Goal: Find specific page/section: Find specific page/section

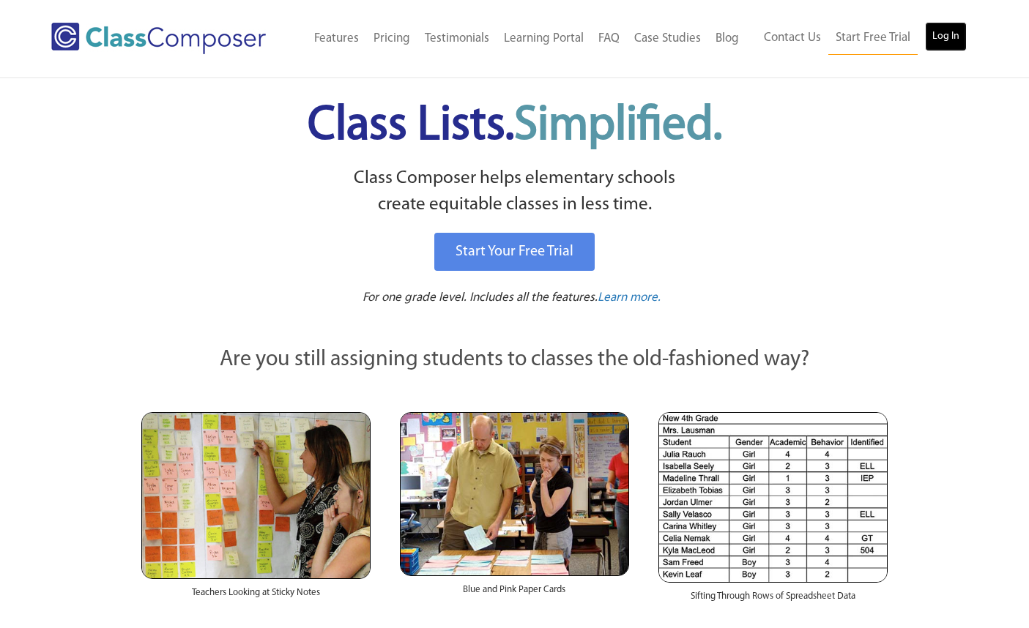
click at [945, 40] on link "Log In" at bounding box center [946, 36] width 42 height 29
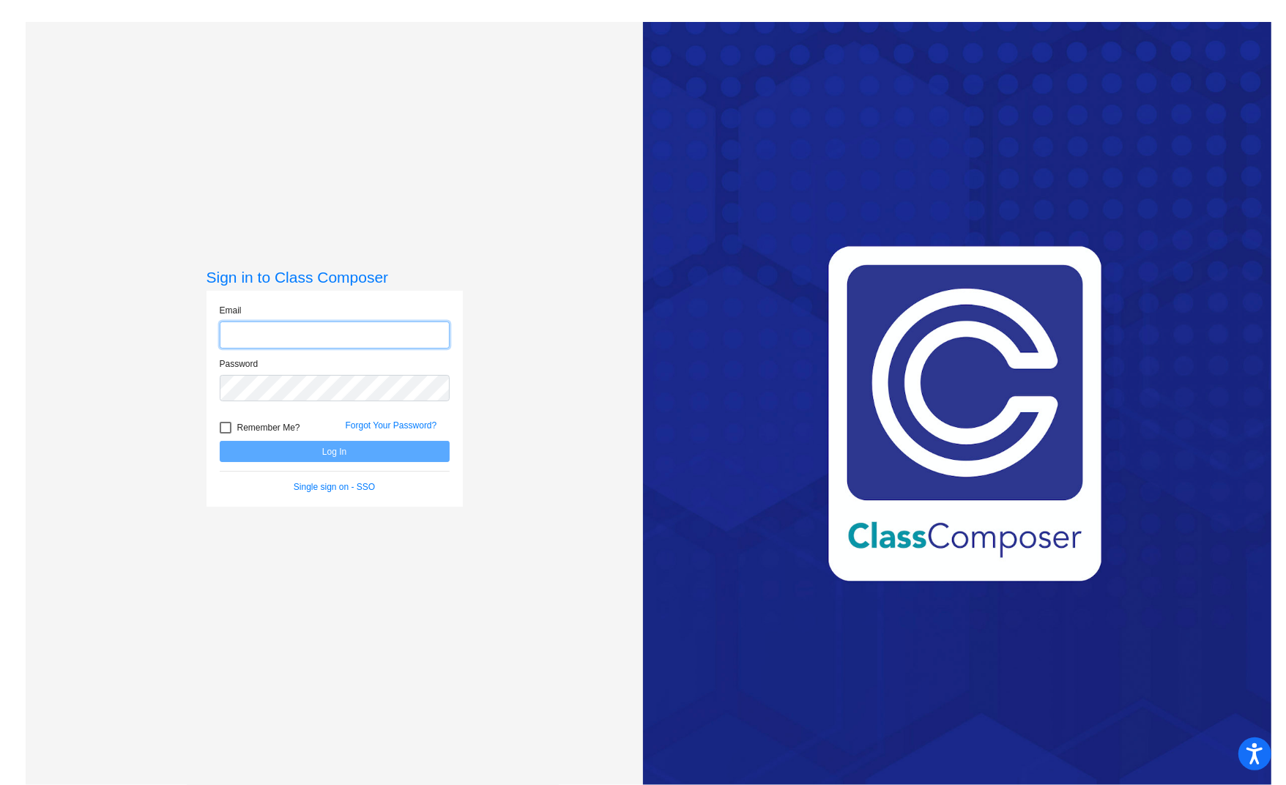
click at [261, 338] on input "email" at bounding box center [335, 334] width 230 height 27
type input "[EMAIL_ADDRESS][DOMAIN_NAME]"
click at [220, 441] on button "Log In" at bounding box center [335, 451] width 230 height 21
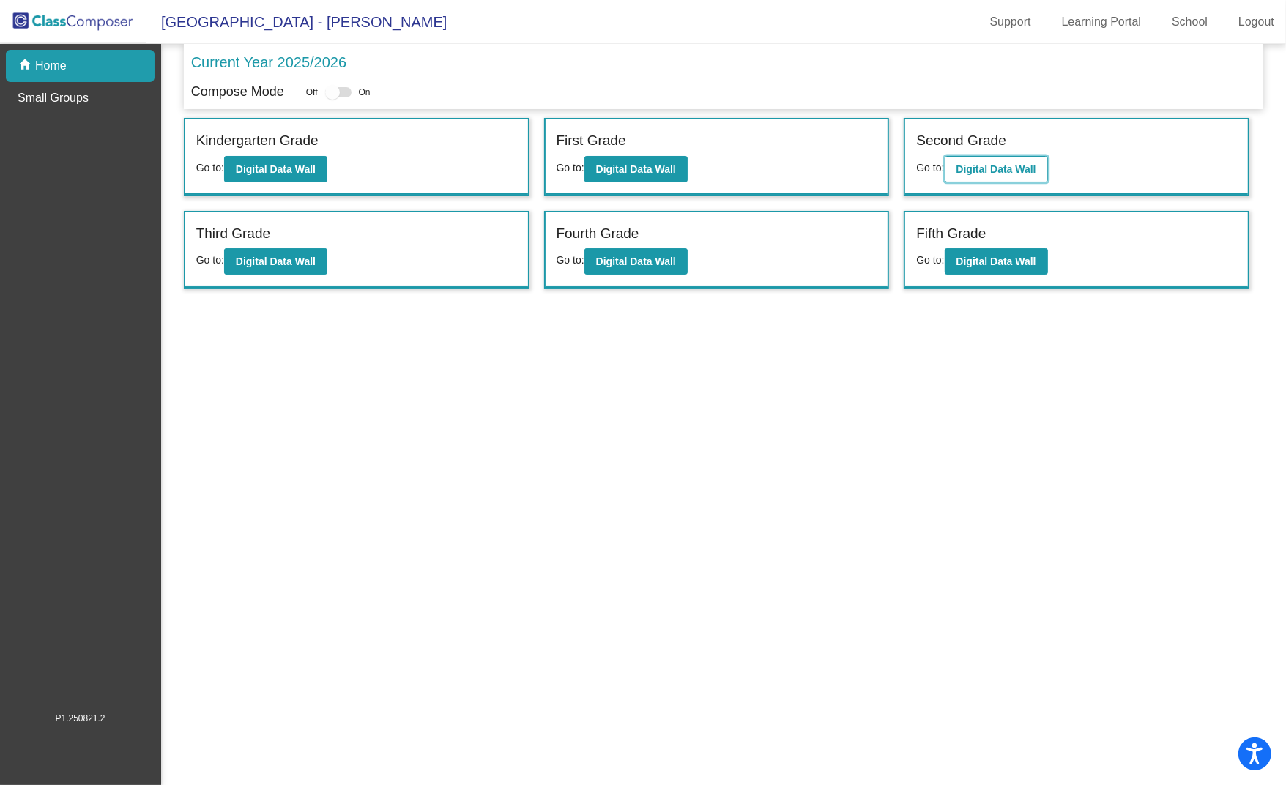
click at [985, 173] on b "Digital Data Wall" at bounding box center [996, 169] width 80 height 12
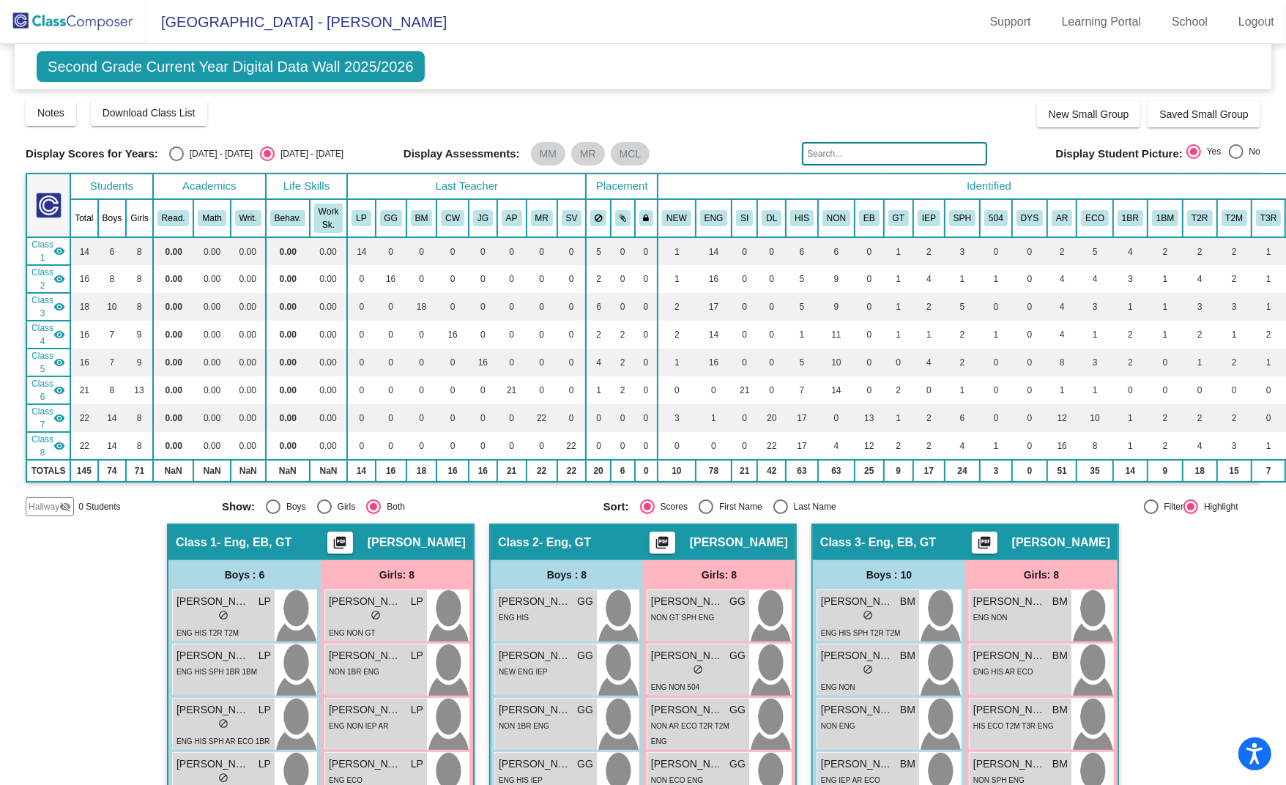
click at [878, 146] on input "text" at bounding box center [894, 153] width 185 height 23
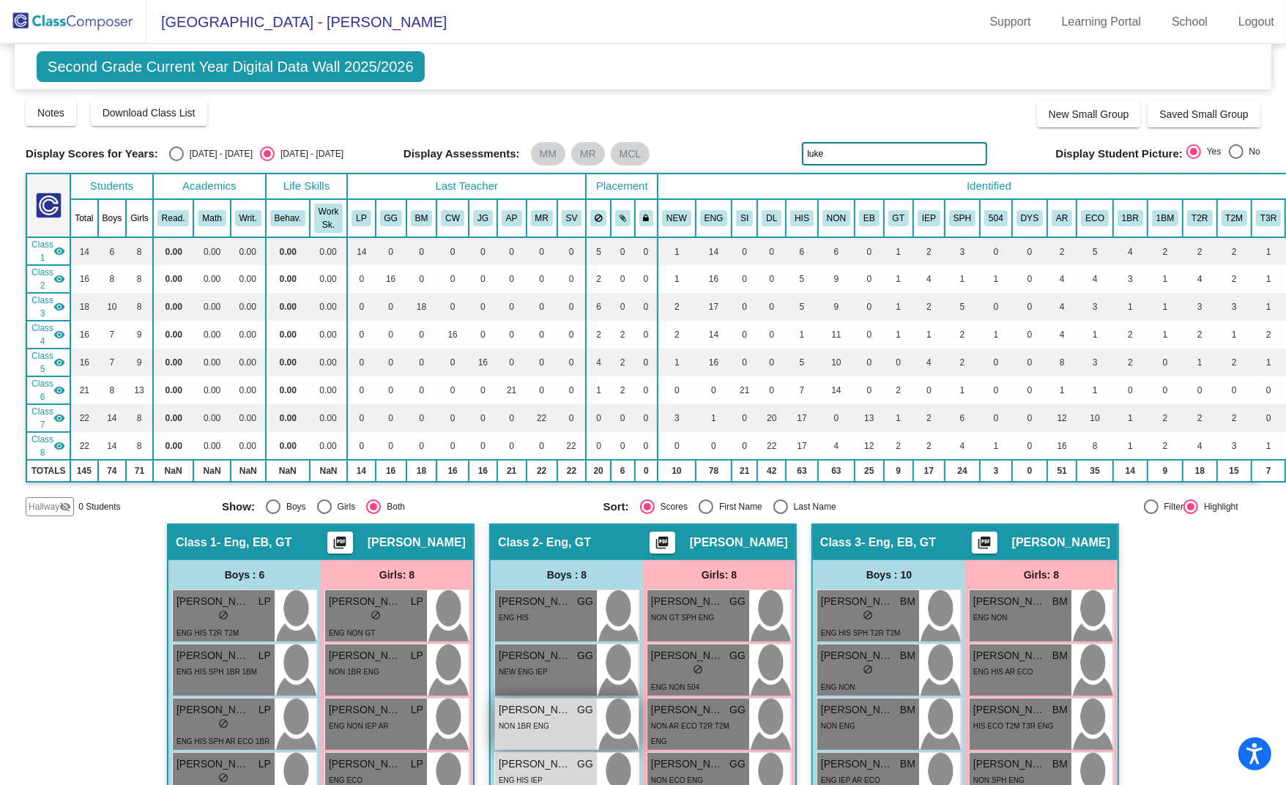
type input "luke"
click at [554, 705] on span "[PERSON_NAME]" at bounding box center [535, 709] width 73 height 15
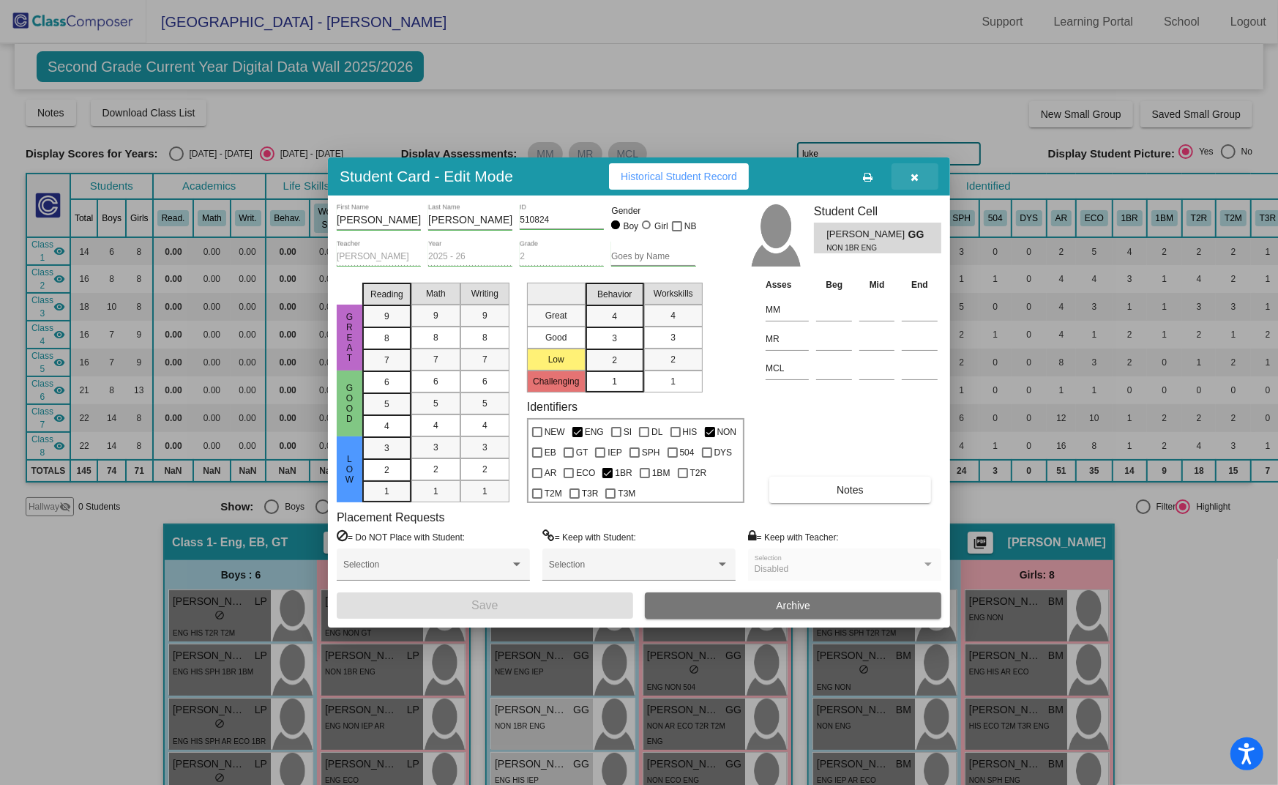
click at [910, 185] on button "button" at bounding box center [915, 176] width 47 height 26
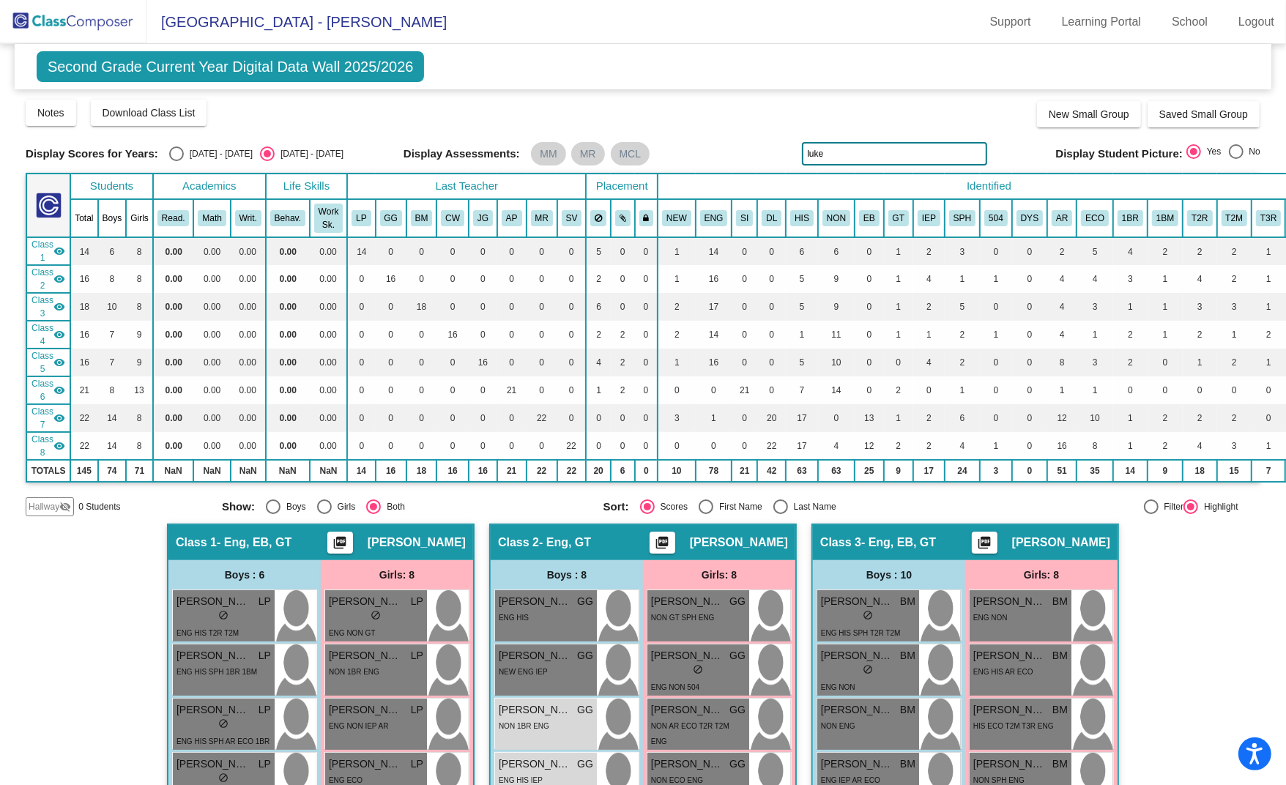
click at [219, 161] on div "Display Scores for Years: [DATE] - [DATE] [DATE] - [DATE] Display Assessments: …" at bounding box center [643, 153] width 1234 height 23
click at [209, 152] on div "[DATE] - [DATE]" at bounding box center [218, 153] width 69 height 13
click at [176, 161] on input "[DATE] - [DATE]" at bounding box center [176, 161] width 1 height 1
radio input "true"
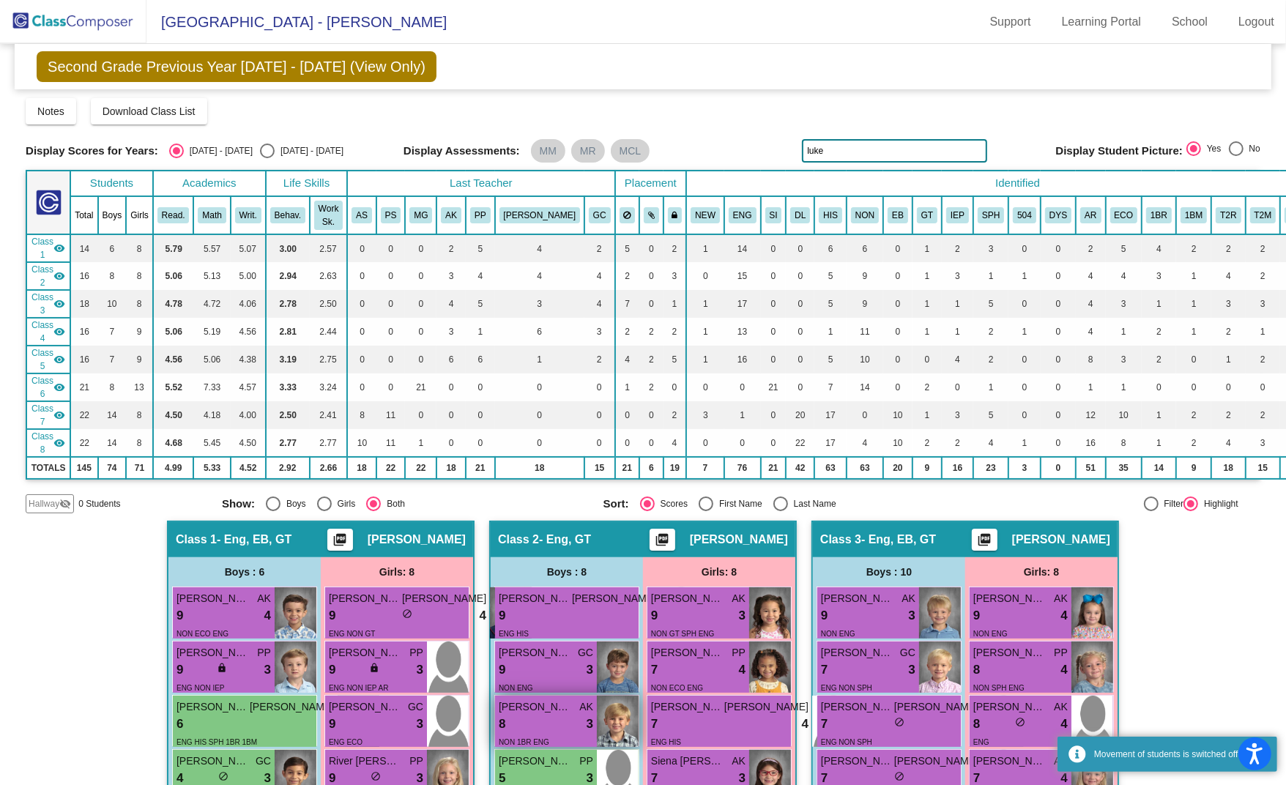
click at [553, 715] on div "8 lock do_not_disturb_alt 3" at bounding box center [546, 724] width 94 height 19
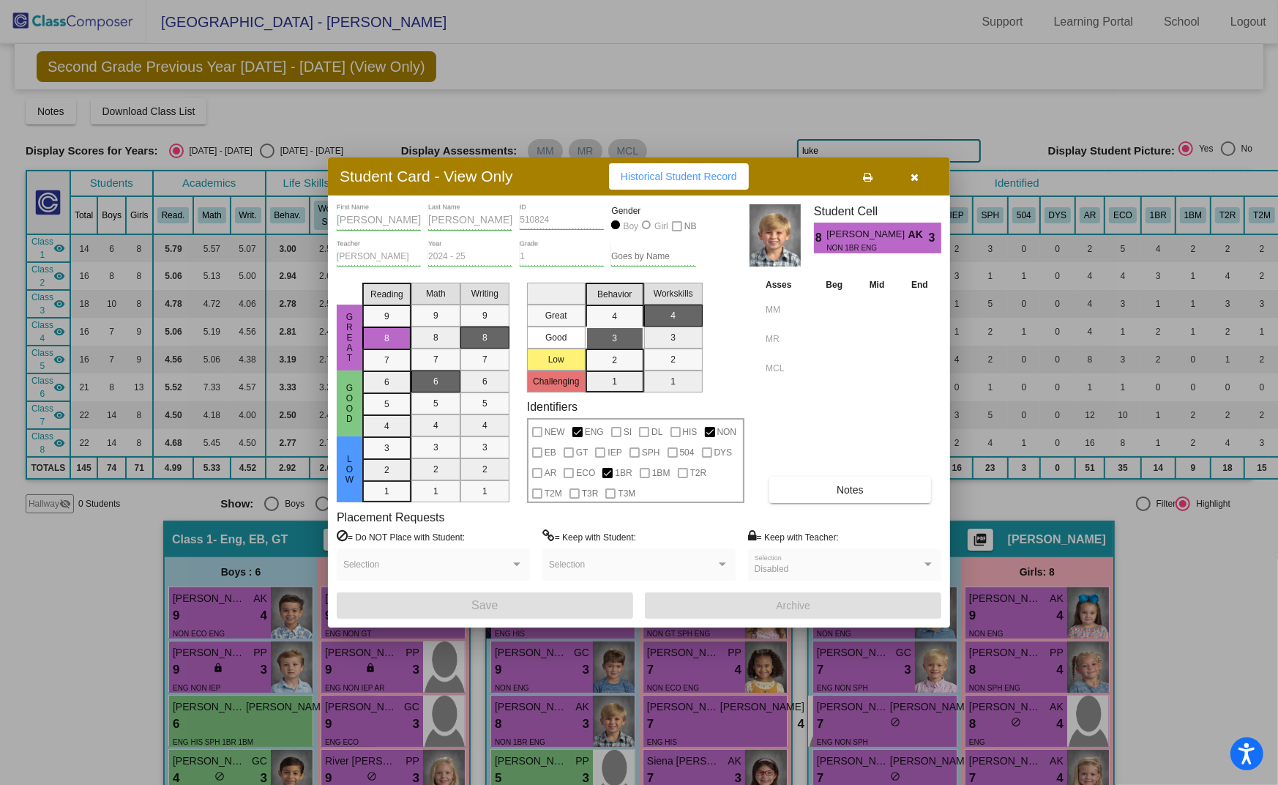
click at [916, 181] on icon "button" at bounding box center [916, 177] width 8 height 10
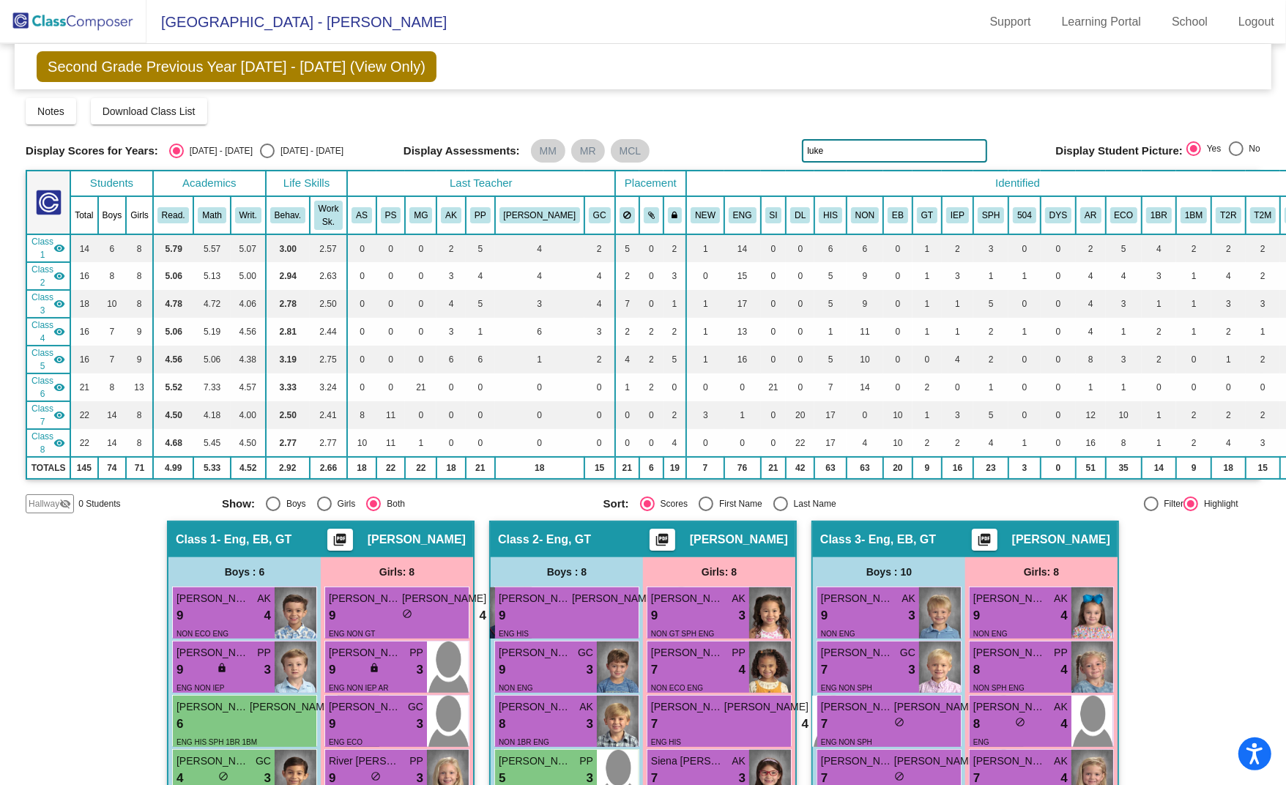
click at [848, 144] on input "luke" at bounding box center [894, 150] width 185 height 23
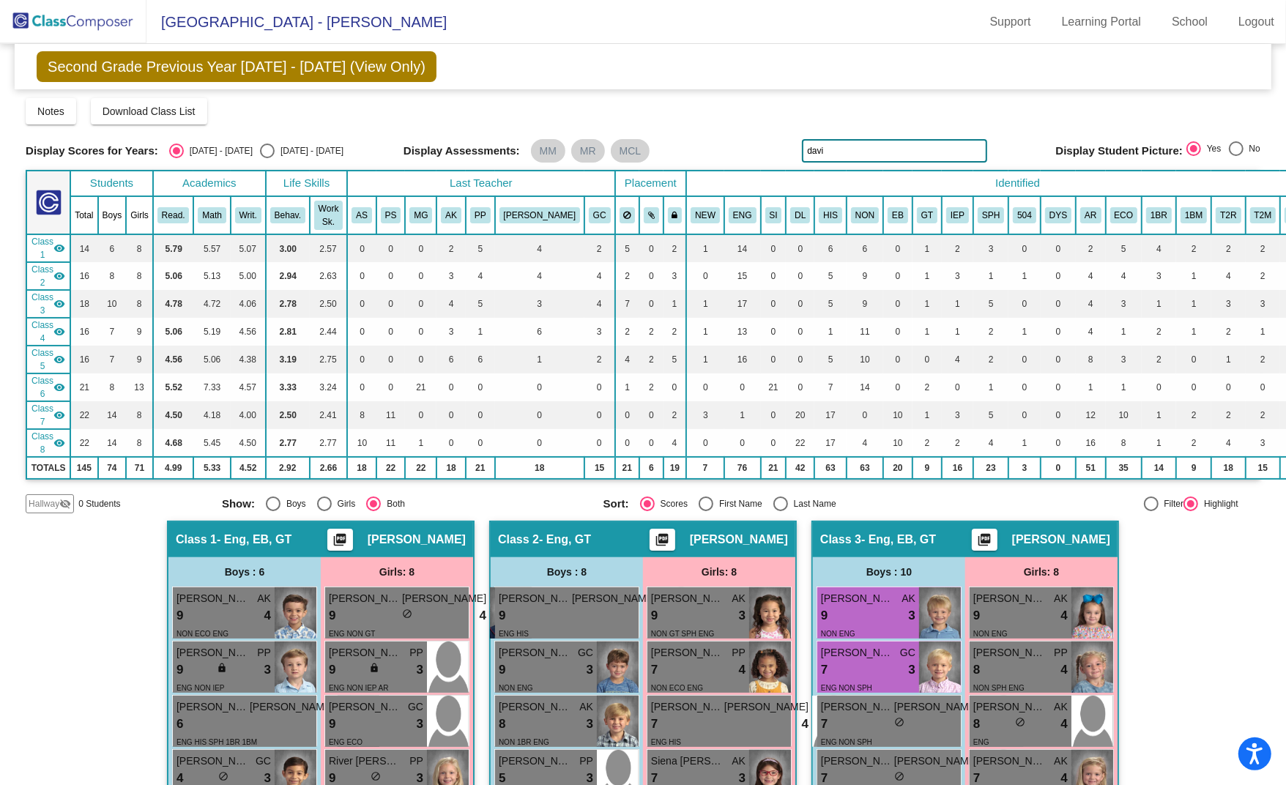
type input "[PERSON_NAME]"
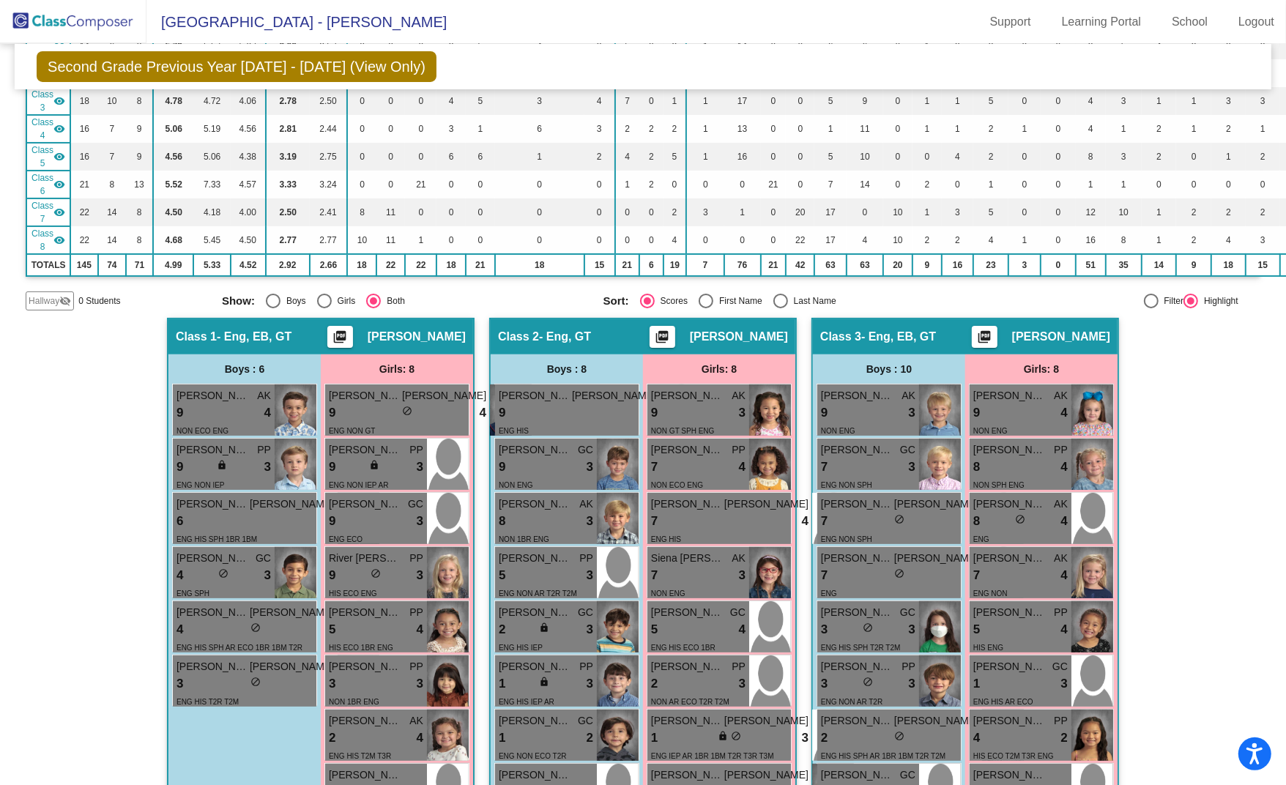
scroll to position [50, 0]
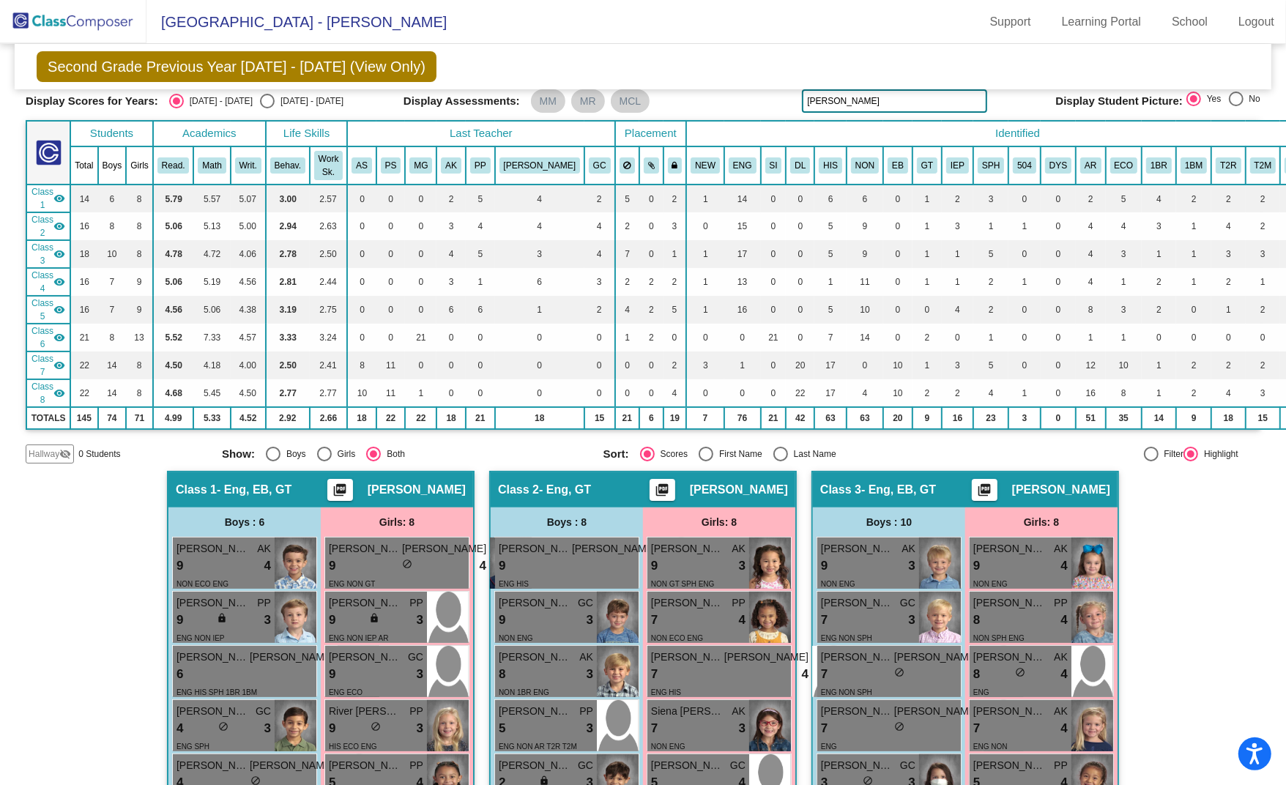
click at [925, 97] on input "[PERSON_NAME]" at bounding box center [894, 100] width 185 height 23
type input "[PERSON_NAME]"
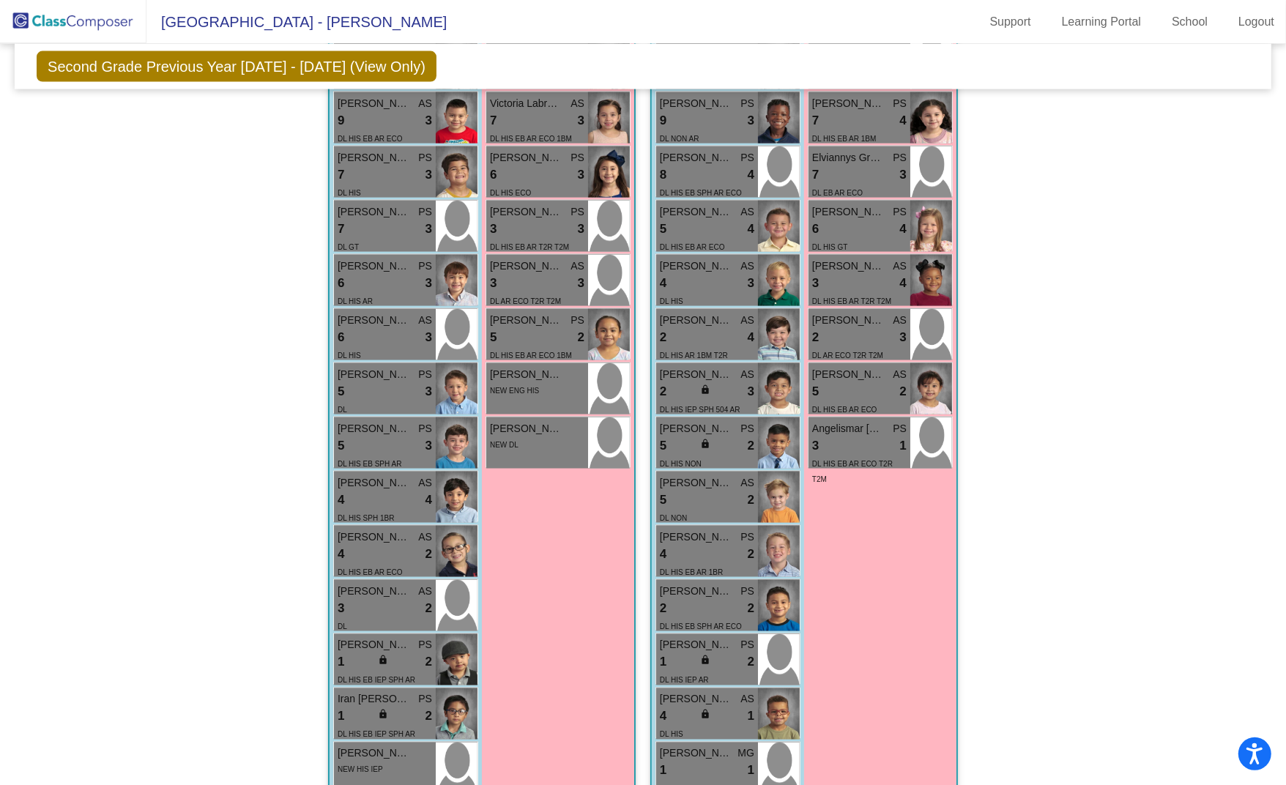
scroll to position [1981, 0]
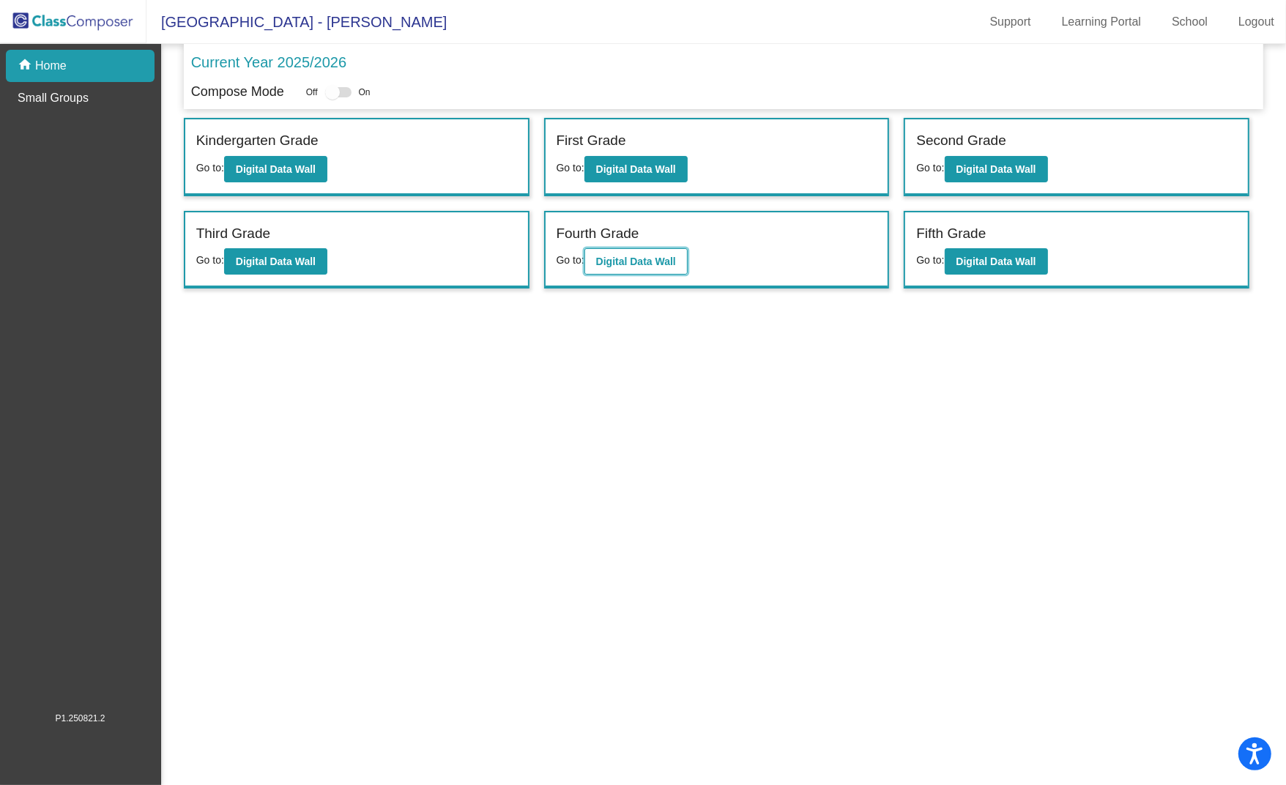
click at [627, 256] on b "Digital Data Wall" at bounding box center [636, 262] width 80 height 12
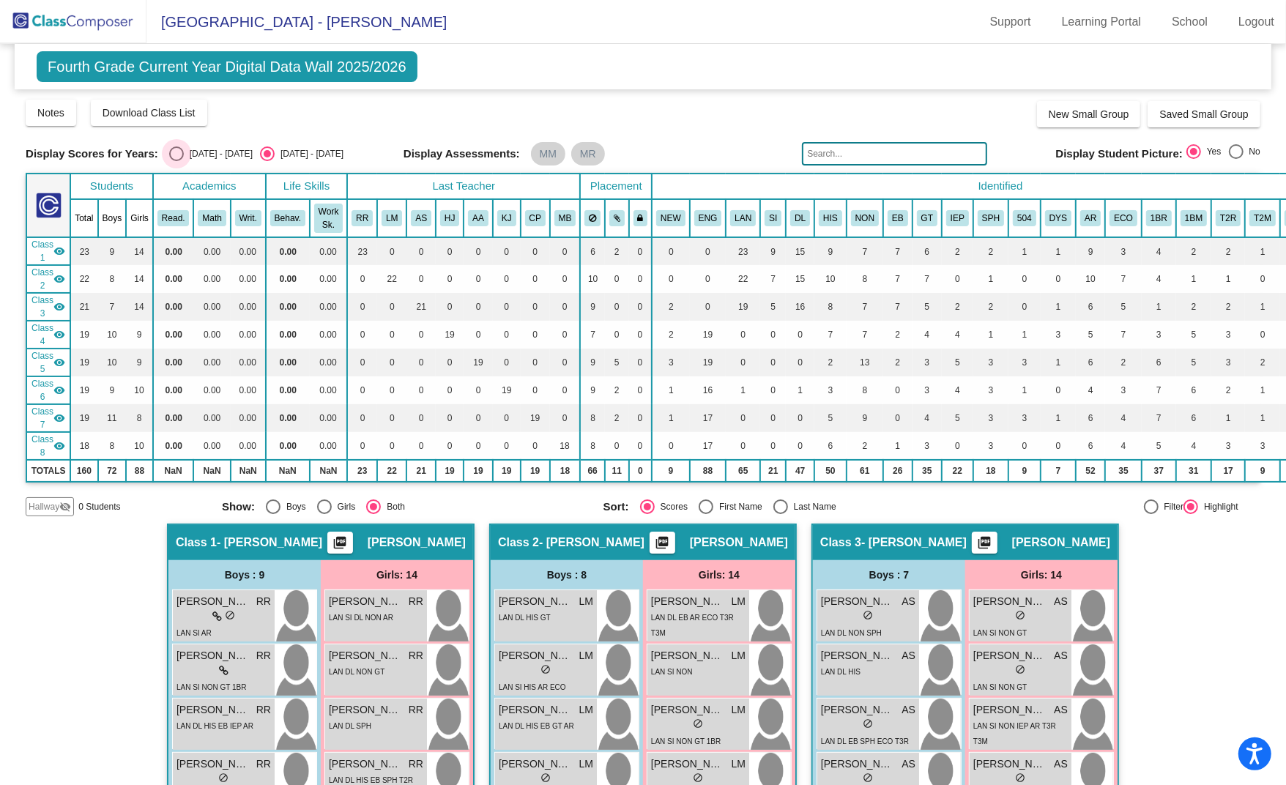
click at [192, 149] on div "[DATE] - [DATE]" at bounding box center [218, 153] width 69 height 13
click at [176, 161] on input "[DATE] - [DATE]" at bounding box center [176, 161] width 1 height 1
radio input "true"
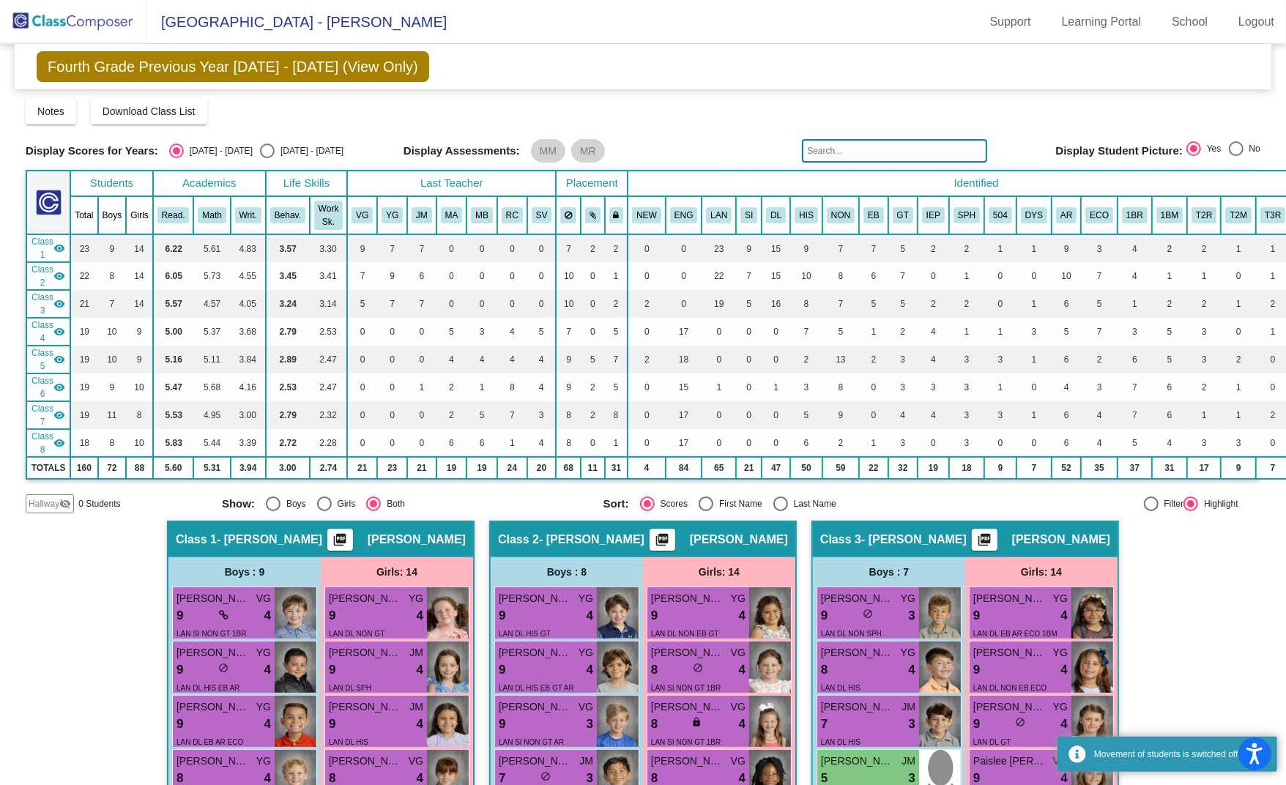
click at [925, 154] on input "text" at bounding box center [894, 150] width 185 height 23
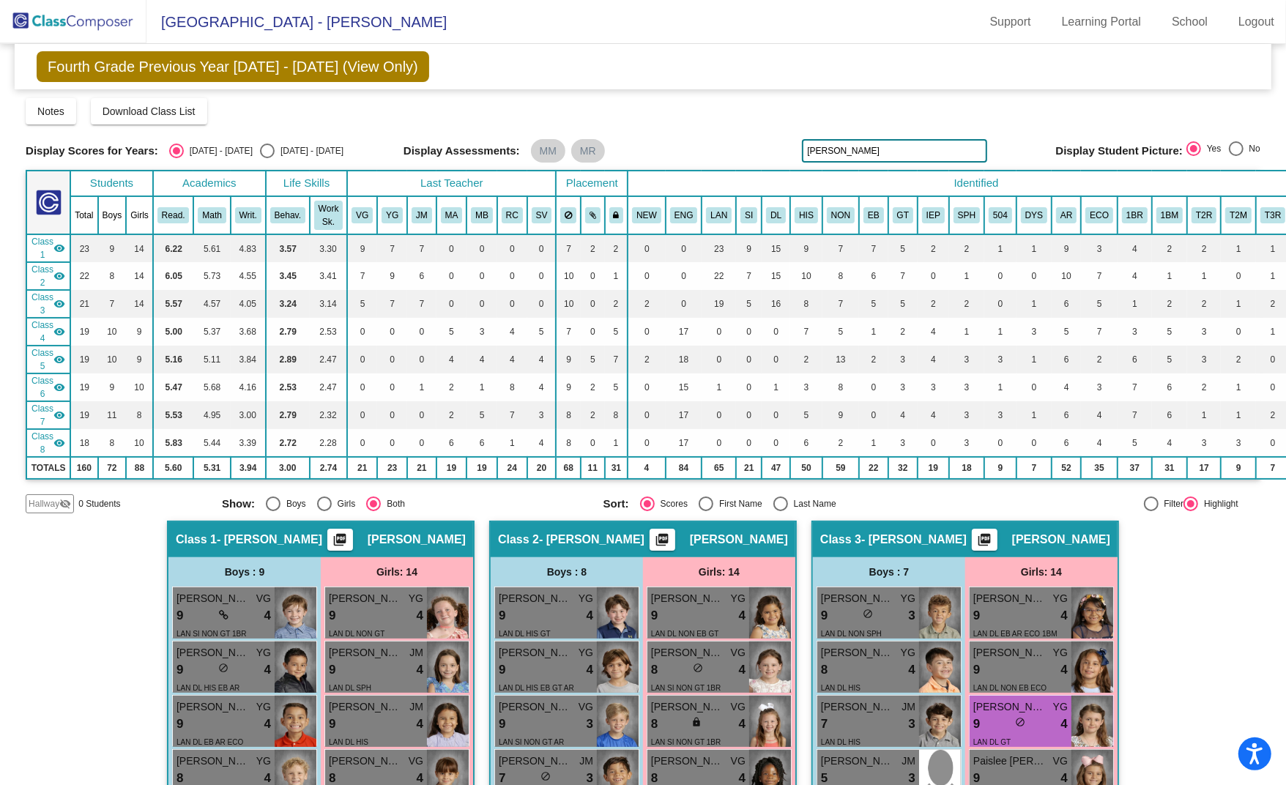
type input "[PERSON_NAME]"
